Goal: Task Accomplishment & Management: Use online tool/utility

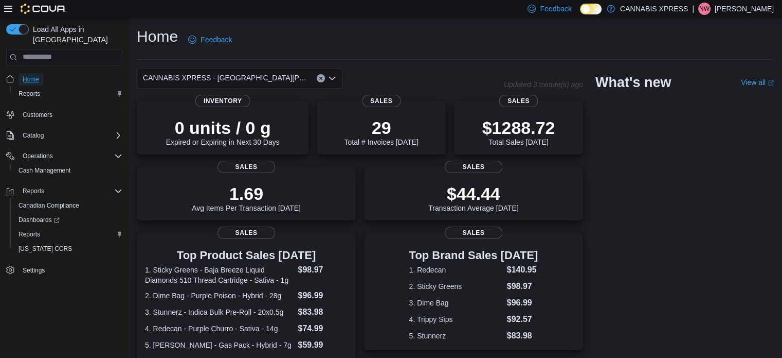
click at [30, 75] on span "Home" at bounding box center [31, 79] width 16 height 8
click at [272, 81] on span "CANNABIS XPRESS - [GEOGRAPHIC_DATA][PERSON_NAME] ([GEOGRAPHIC_DATA])" at bounding box center [225, 78] width 164 height 12
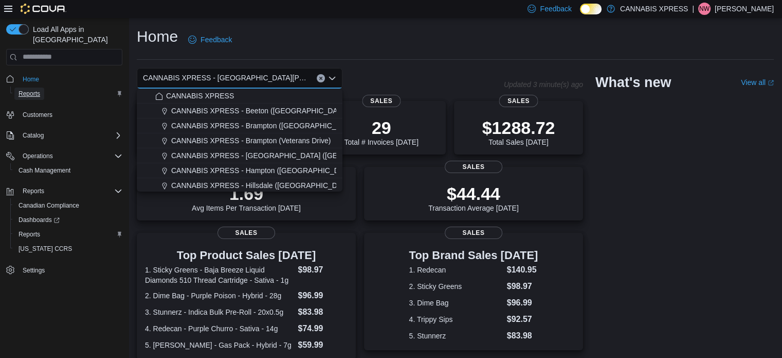
click at [41, 87] on link "Reports" at bounding box center [29, 93] width 30 height 12
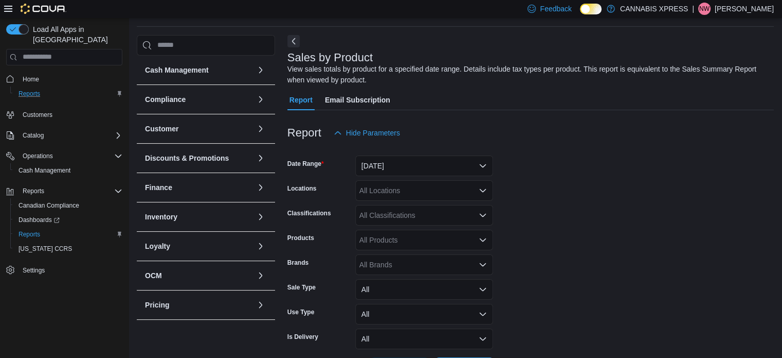
scroll to position [34, 0]
click at [444, 189] on div "All Locations" at bounding box center [424, 189] width 138 height 21
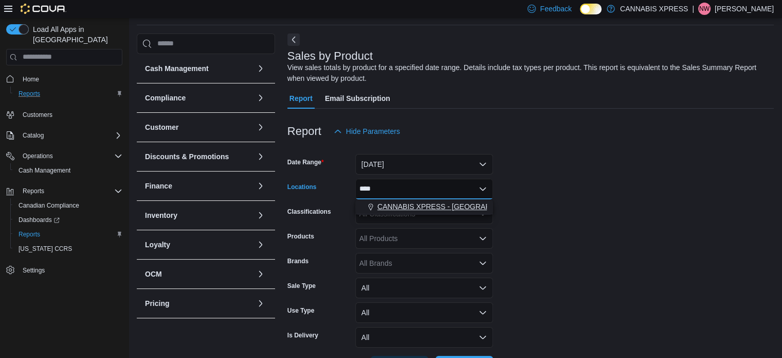
type input "****"
click at [449, 202] on span "CANNABIS XPRESS - [GEOGRAPHIC_DATA][PERSON_NAME] ([GEOGRAPHIC_DATA])" at bounding box center [523, 206] width 291 height 10
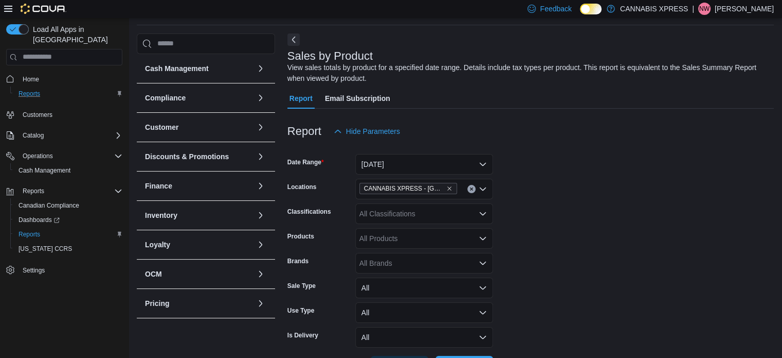
click at [543, 182] on form "Date Range [DATE] Locations CANNABIS XPRESS - [GEOGRAPHIC_DATA][PERSON_NAME] (C…" at bounding box center [531, 258] width 487 height 235
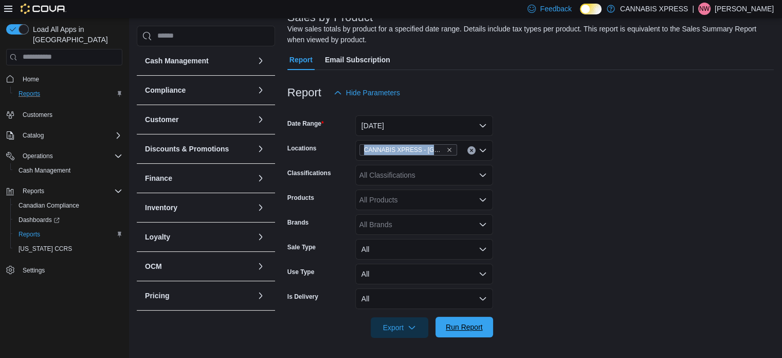
click at [457, 329] on span "Run Report" at bounding box center [464, 327] width 37 height 10
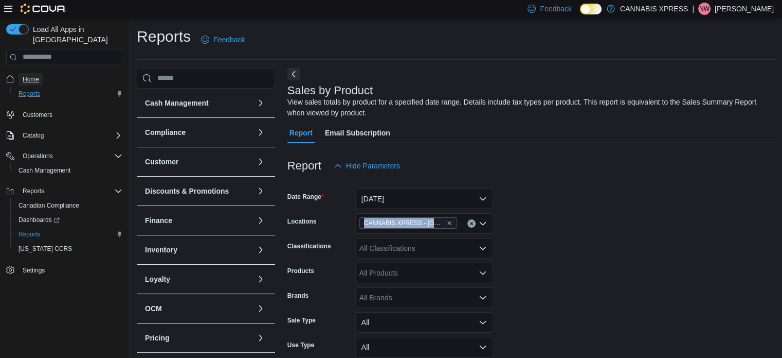
click at [36, 75] on span "Home" at bounding box center [31, 79] width 16 height 8
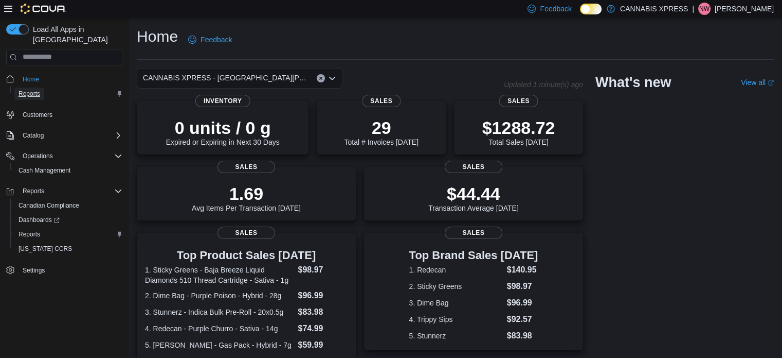
click at [34, 90] on span "Reports" at bounding box center [30, 94] width 22 height 8
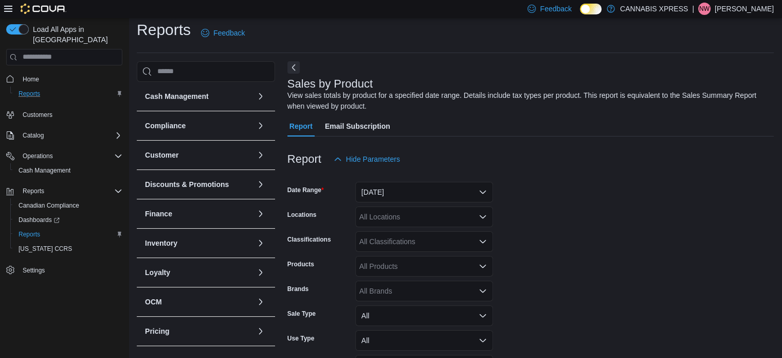
scroll to position [34, 0]
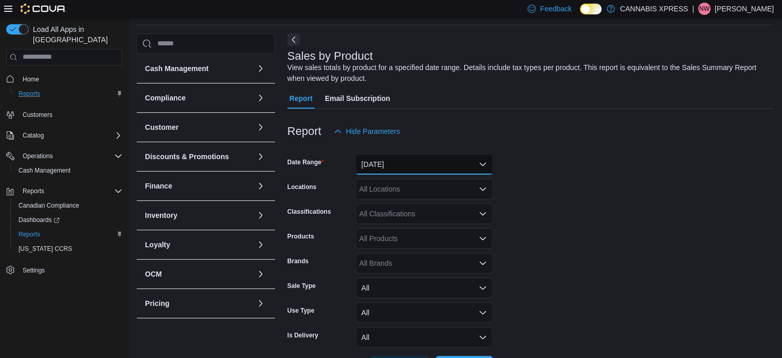
click at [395, 164] on button "[DATE]" at bounding box center [424, 164] width 138 height 21
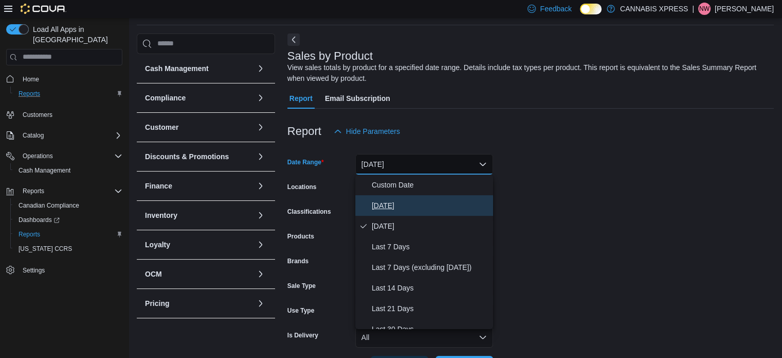
click at [385, 205] on span "[DATE]" at bounding box center [430, 205] width 117 height 12
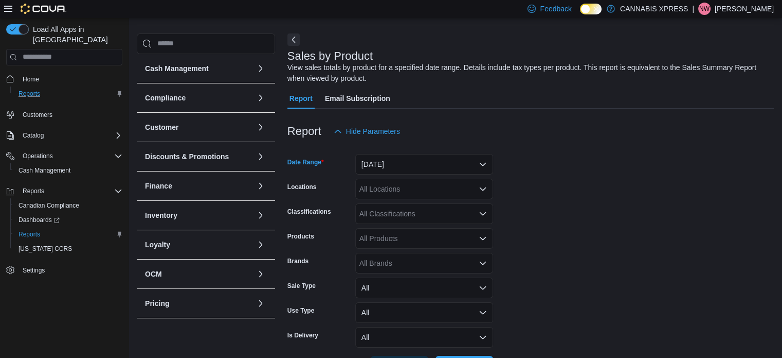
click at [409, 190] on div "All Locations" at bounding box center [424, 189] width 138 height 21
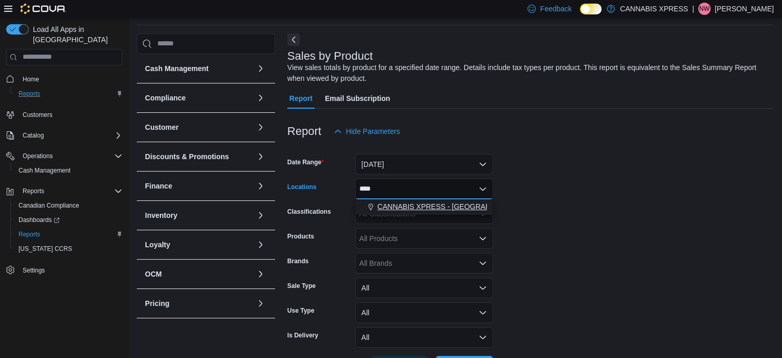
type input "****"
click at [409, 204] on span "CANNABIS XPRESS - [GEOGRAPHIC_DATA][PERSON_NAME] ([GEOGRAPHIC_DATA])" at bounding box center [523, 206] width 291 height 10
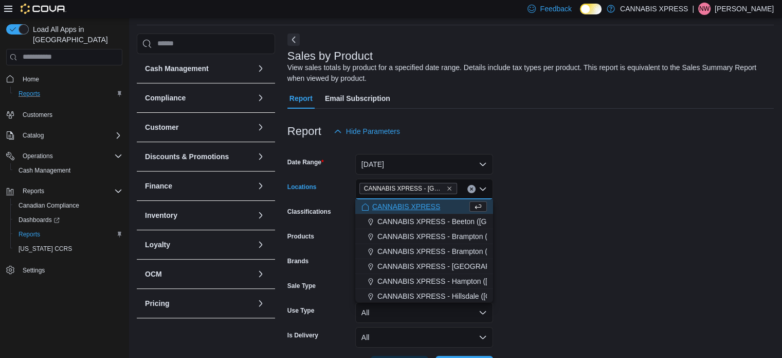
click at [533, 213] on form "Date Range [DATE] Locations CANNABIS XPRESS - [GEOGRAPHIC_DATA][PERSON_NAME] ([…" at bounding box center [531, 258] width 487 height 235
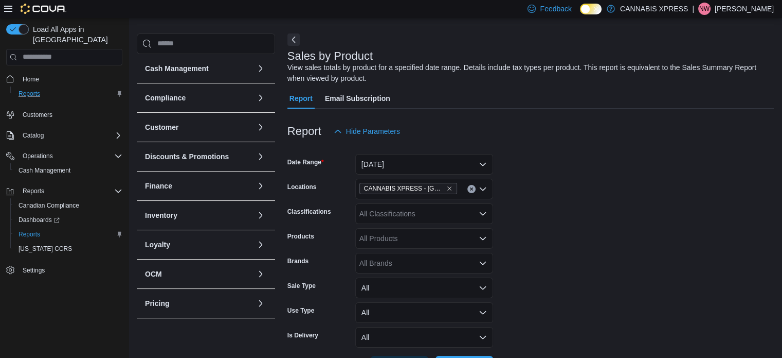
scroll to position [73, 0]
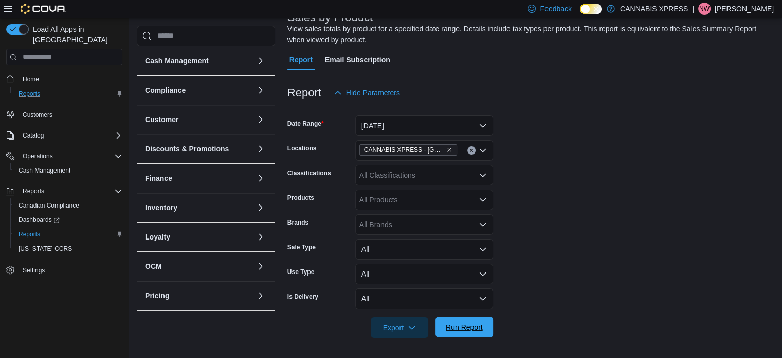
click at [455, 325] on span "Run Report" at bounding box center [464, 327] width 37 height 10
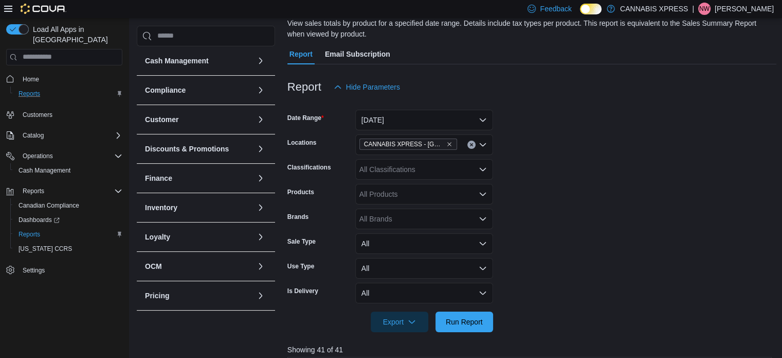
scroll to position [76, 0]
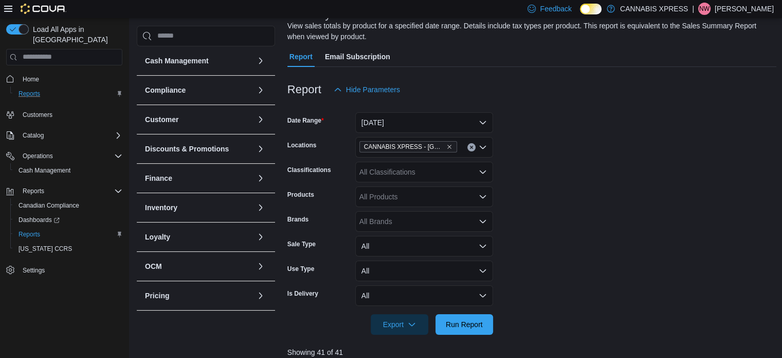
click at [427, 170] on div "All Classifications" at bounding box center [424, 172] width 138 height 21
click at [593, 179] on form "Date Range [DATE] Locations CANNABIS XPRESS - [GEOGRAPHIC_DATA][PERSON_NAME] (C…" at bounding box center [533, 217] width 490 height 235
click at [31, 90] on span "Reports" at bounding box center [30, 94] width 22 height 8
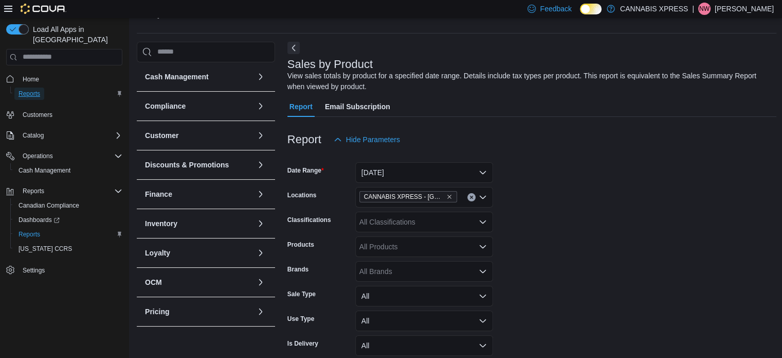
scroll to position [27, 0]
click at [346, 135] on span "Hide Parameters" at bounding box center [367, 139] width 66 height 21
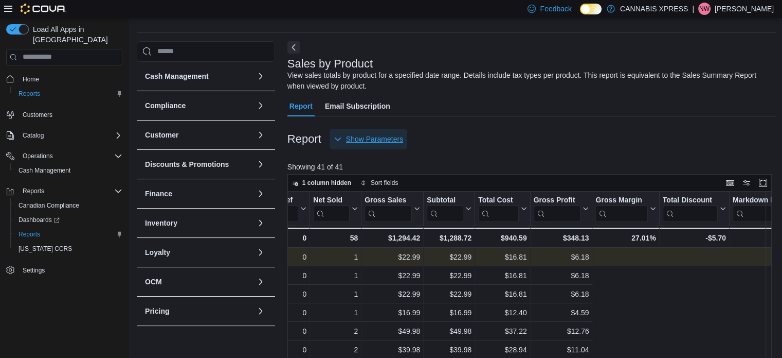
scroll to position [0, 0]
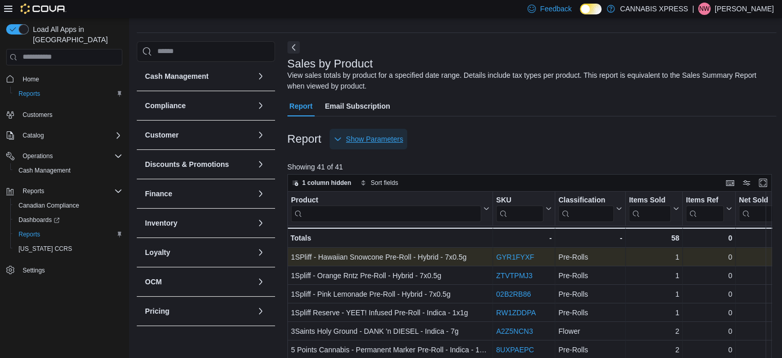
scroll to position [26, 0]
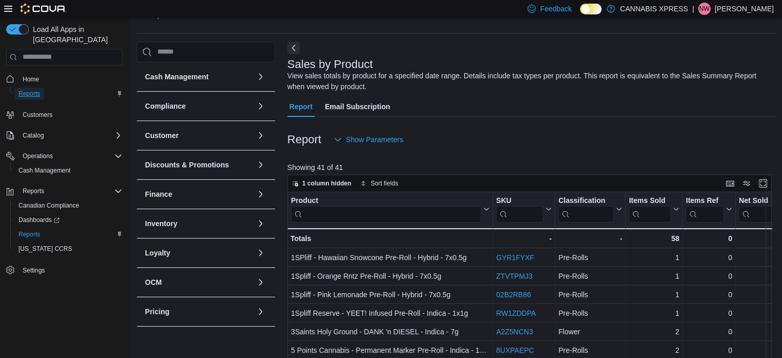
click at [27, 90] on span "Reports" at bounding box center [30, 94] width 22 height 8
click at [337, 139] on icon "button" at bounding box center [338, 139] width 8 height 8
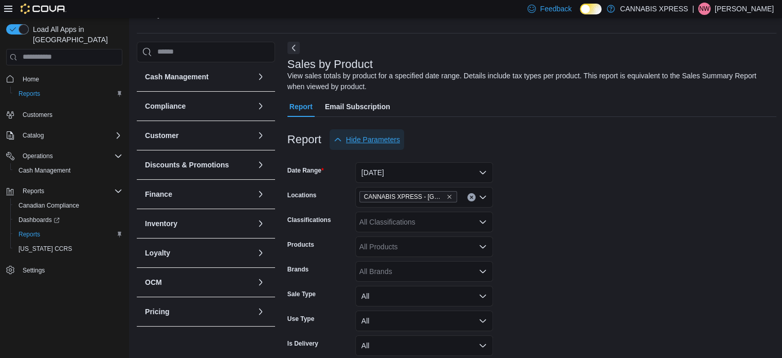
drag, startPoint x: 337, startPoint y: 139, endPoint x: 416, endPoint y: 240, distance: 128.0
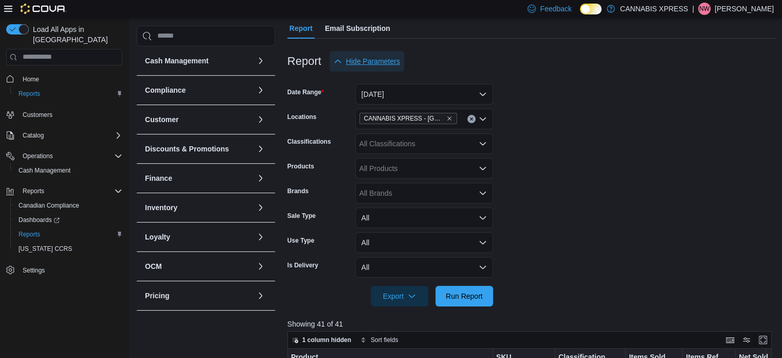
scroll to position [102, 0]
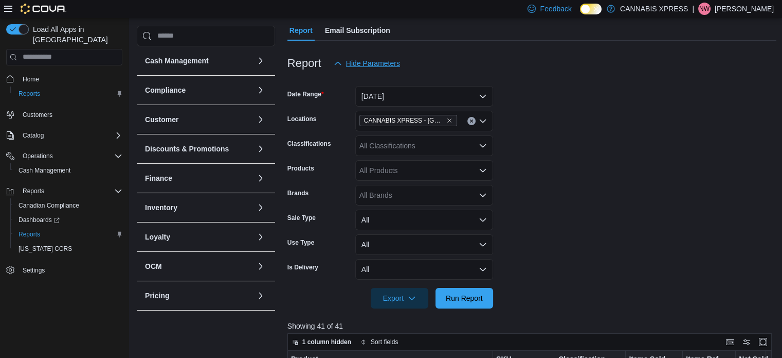
click at [391, 145] on div "All Classifications" at bounding box center [424, 145] width 138 height 21
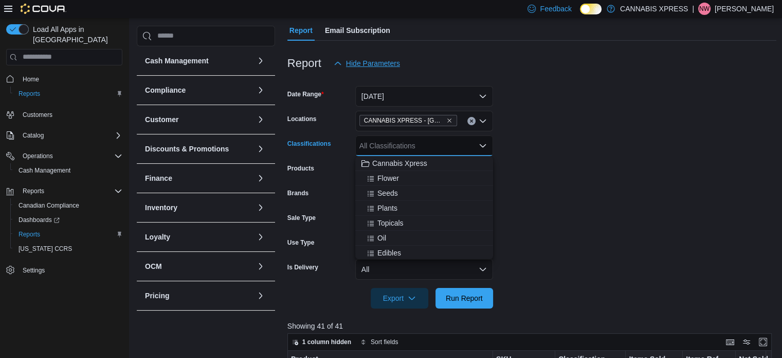
click at [391, 145] on div "All Classifications" at bounding box center [424, 145] width 138 height 21
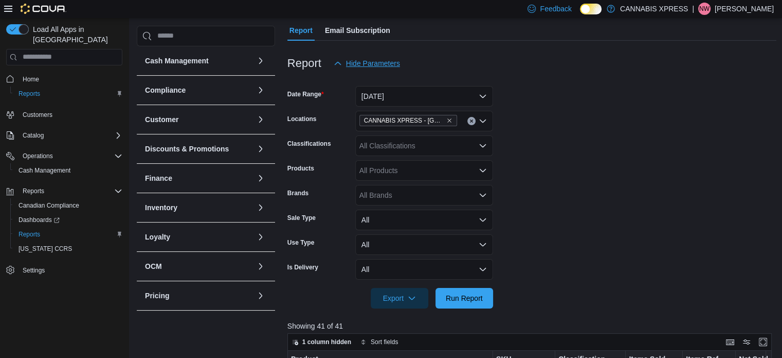
click at [652, 174] on form "Date Range [DATE] Locations CANNABIS XPRESS - [GEOGRAPHIC_DATA][PERSON_NAME] (C…" at bounding box center [533, 191] width 490 height 235
click at [426, 199] on div "All Brands" at bounding box center [424, 195] width 138 height 21
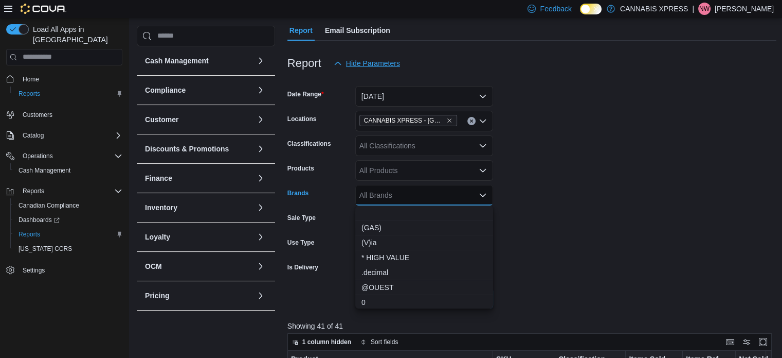
click at [612, 196] on form "Date Range [DATE] Locations CANNABIS XPRESS - [GEOGRAPHIC_DATA][PERSON_NAME] (C…" at bounding box center [533, 191] width 490 height 235
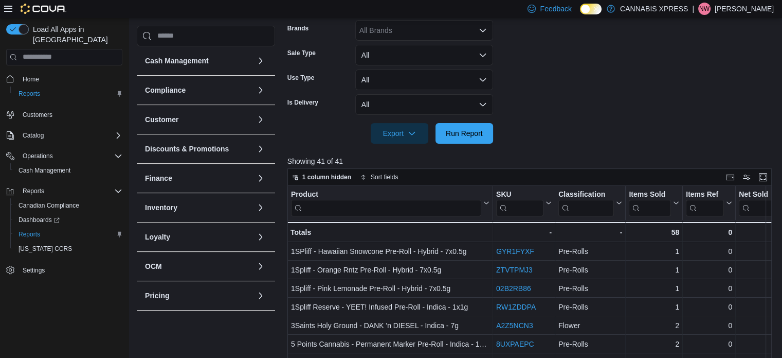
scroll to position [0, 0]
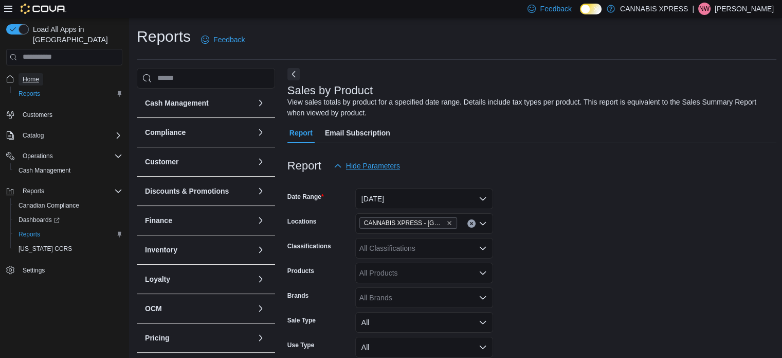
click at [33, 73] on span "Home" at bounding box center [31, 79] width 16 height 12
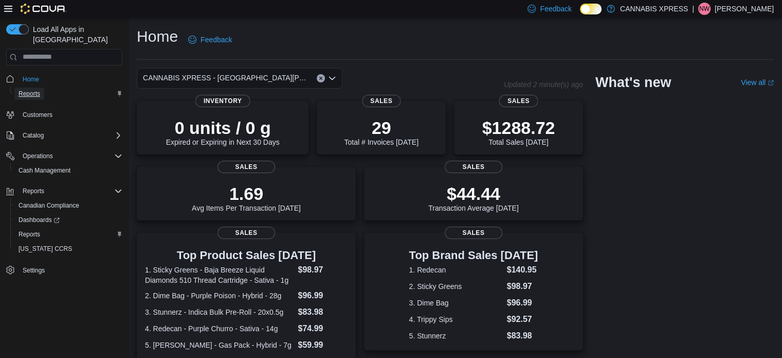
click at [26, 87] on span "Reports" at bounding box center [30, 93] width 22 height 12
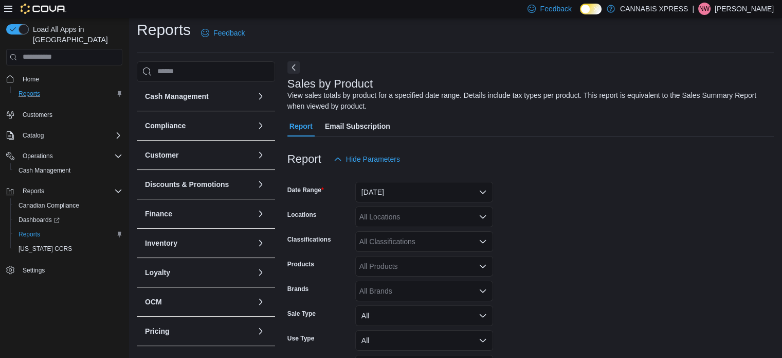
scroll to position [34, 0]
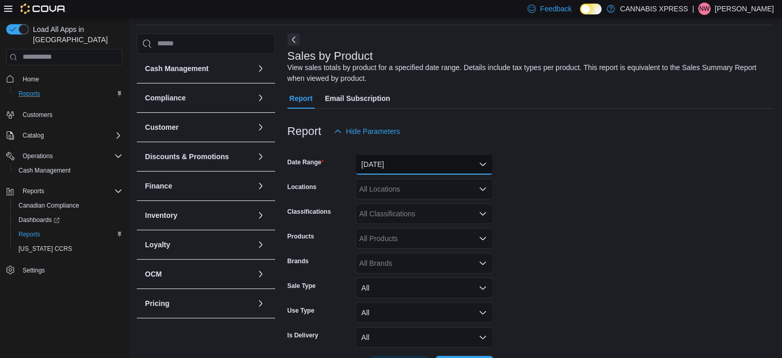
click at [446, 159] on button "[DATE]" at bounding box center [424, 164] width 138 height 21
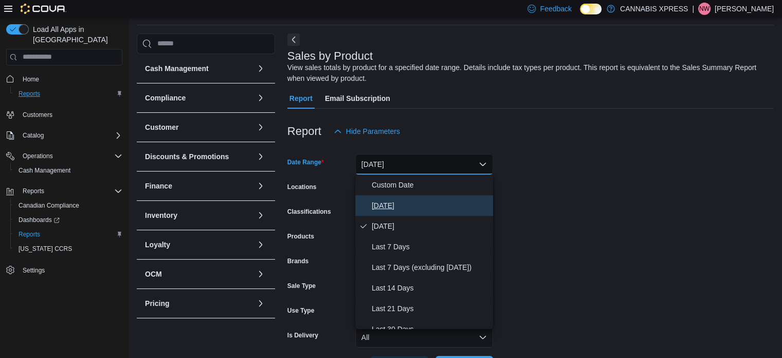
click at [389, 205] on span "[DATE]" at bounding box center [430, 205] width 117 height 12
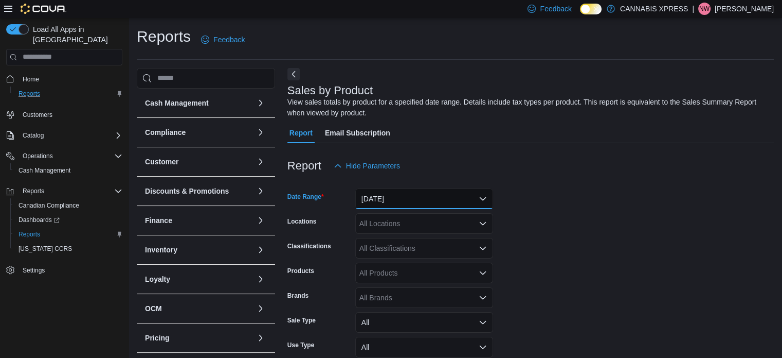
scroll to position [16, 0]
